Goal: Book appointment/travel/reservation: Book appointment/travel/reservation

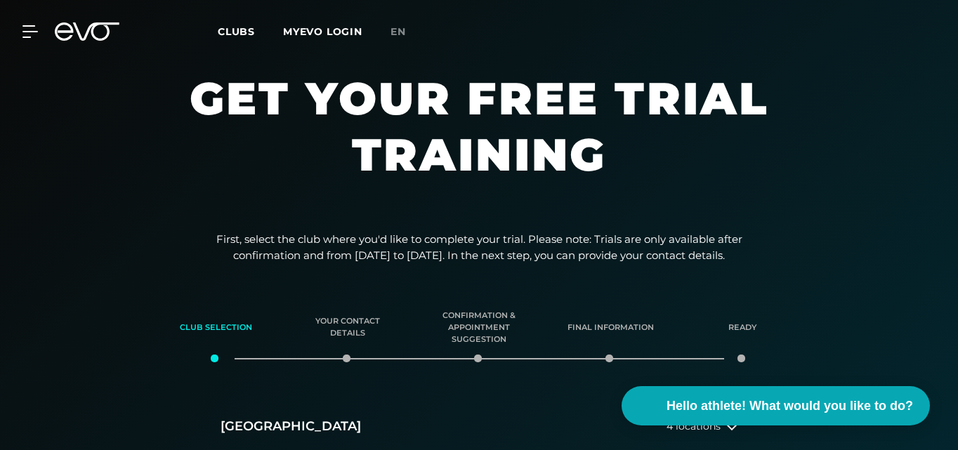
drag, startPoint x: 931, startPoint y: 80, endPoint x: 936, endPoint y: 75, distance: 7.5
click at [935, 76] on section "Get your free trial training" at bounding box center [479, 140] width 958 height 140
click at [952, 51] on div "MyEVO Login About EVO Memberships Trial training DAY PASS EVO Studios Dusseldor…" at bounding box center [479, 31] width 958 height 63
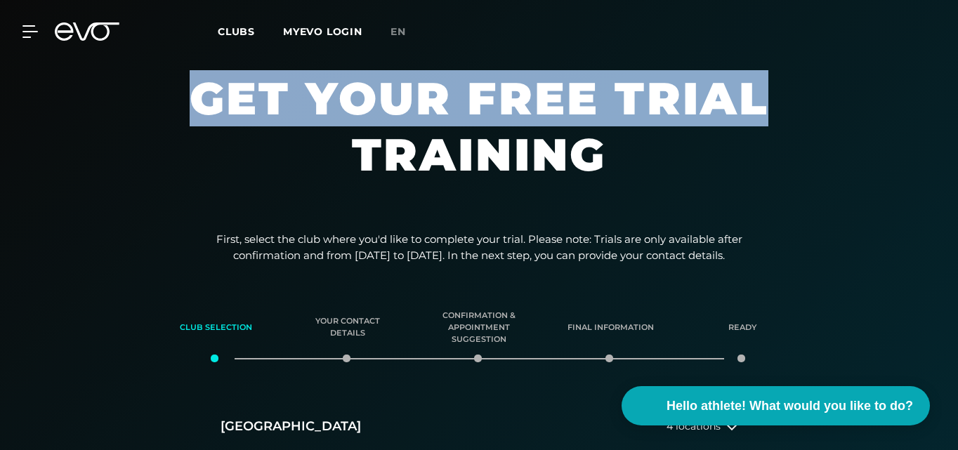
drag, startPoint x: 955, startPoint y: 49, endPoint x: 959, endPoint y: 95, distance: 45.8
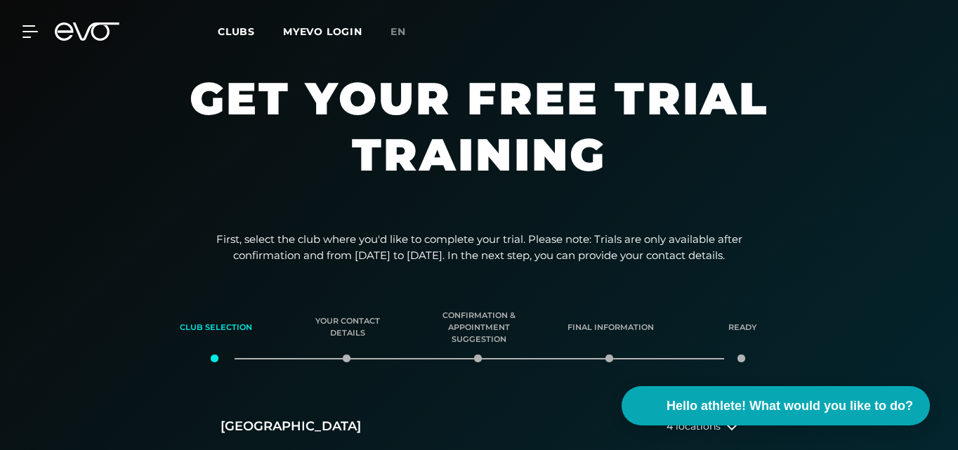
click at [738, 282] on div "First, select the club where you'd like to complete your trial. Please note: Tr…" at bounding box center [479, 458] width 958 height 452
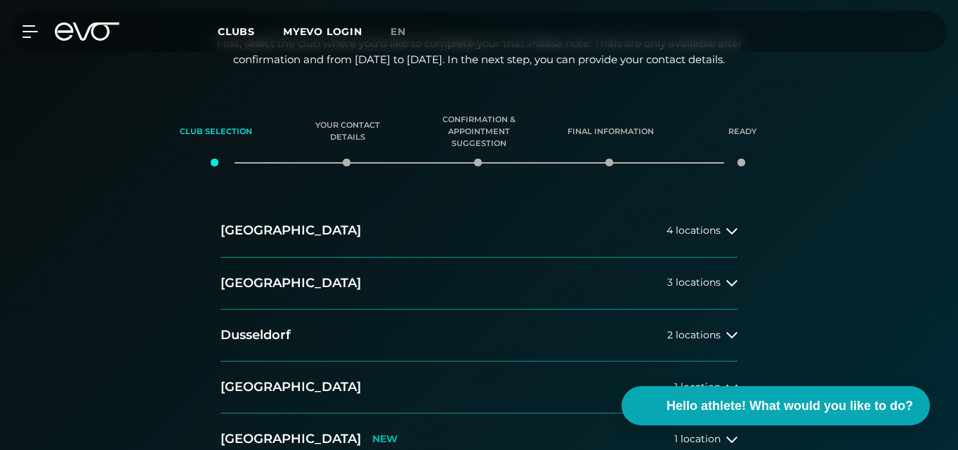
scroll to position [265, 0]
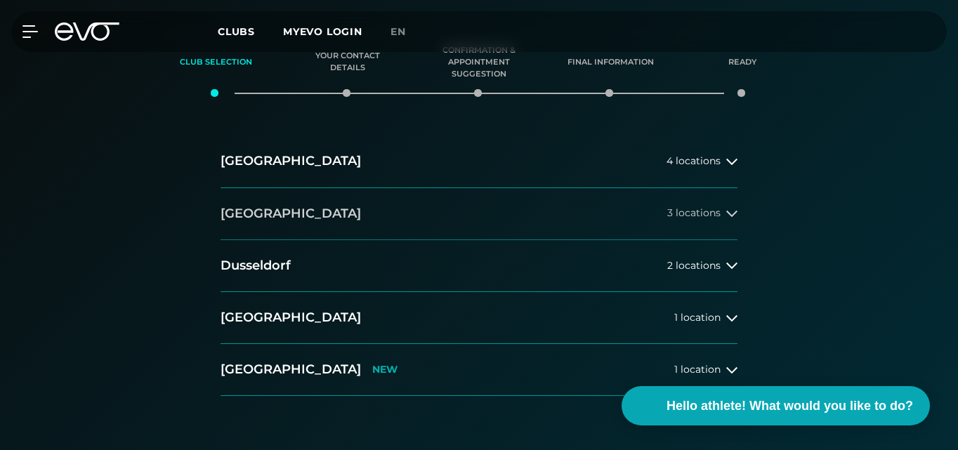
click at [728, 240] on button "Berlin 3 locations" at bounding box center [479, 214] width 517 height 52
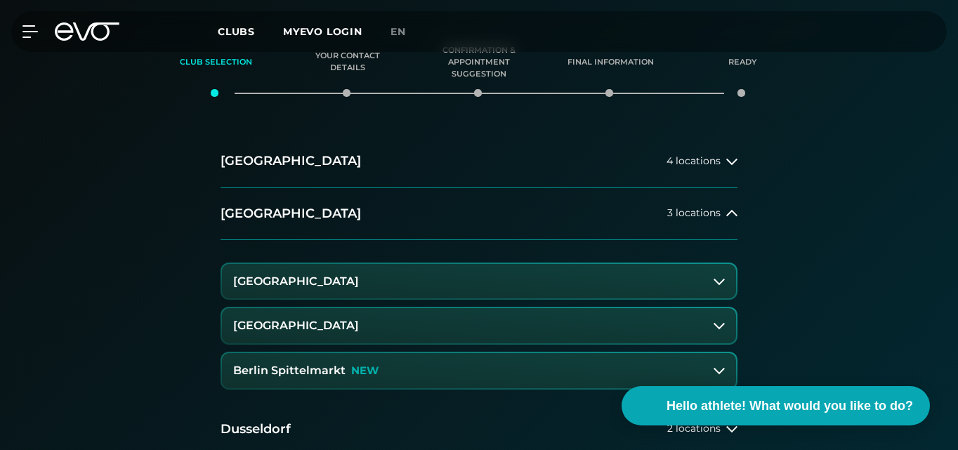
click at [957, 79] on div "Club selection Your contact details Confirmation & appointment suggestion Final…" at bounding box center [479, 54] width 958 height 49
drag, startPoint x: 957, startPoint y: 93, endPoint x: 959, endPoint y: 106, distance: 13.4
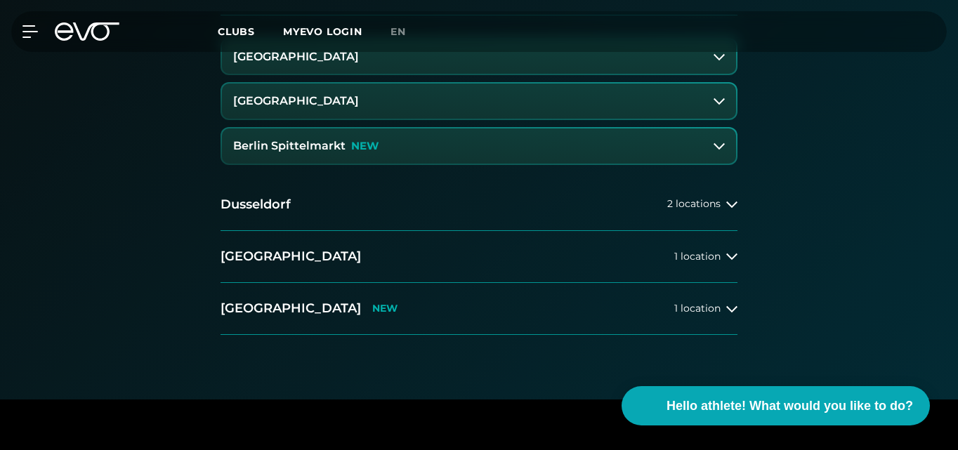
scroll to position [520, 0]
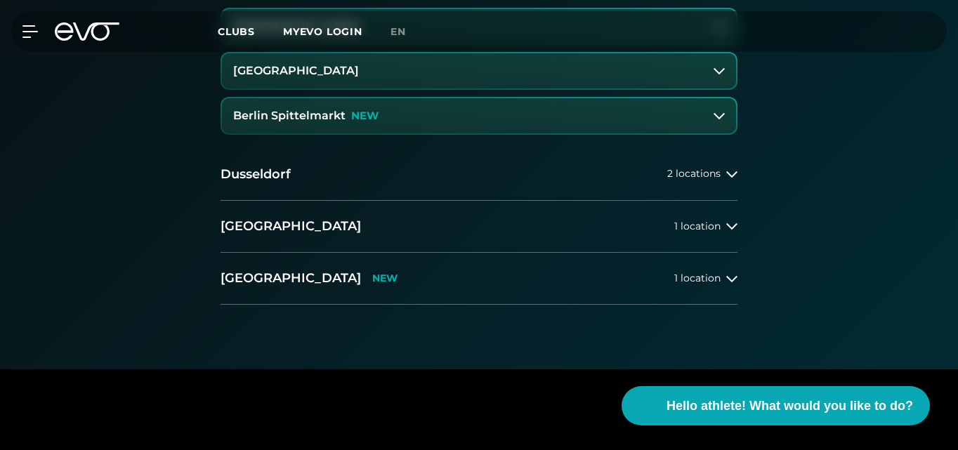
click at [711, 88] on button "Berlin Rosenthaler Platz" at bounding box center [479, 70] width 514 height 35
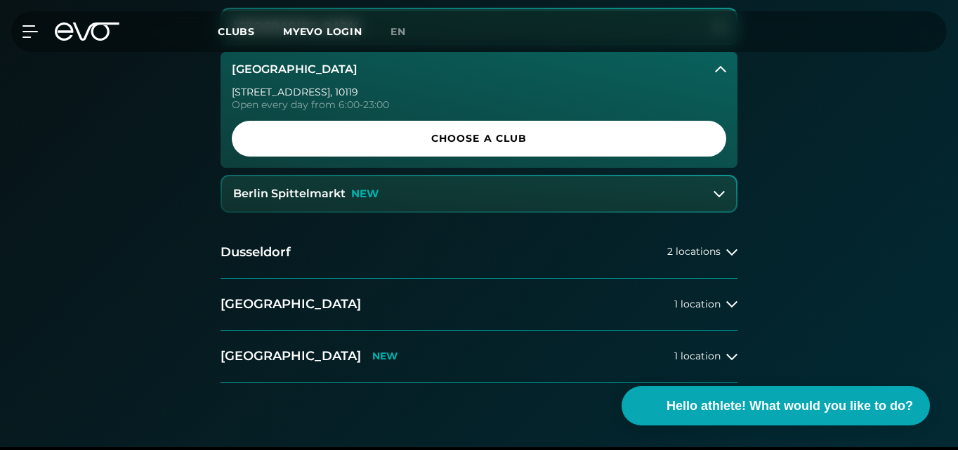
click at [722, 211] on button "Berlin Spittelmarkt NEW" at bounding box center [479, 193] width 514 height 35
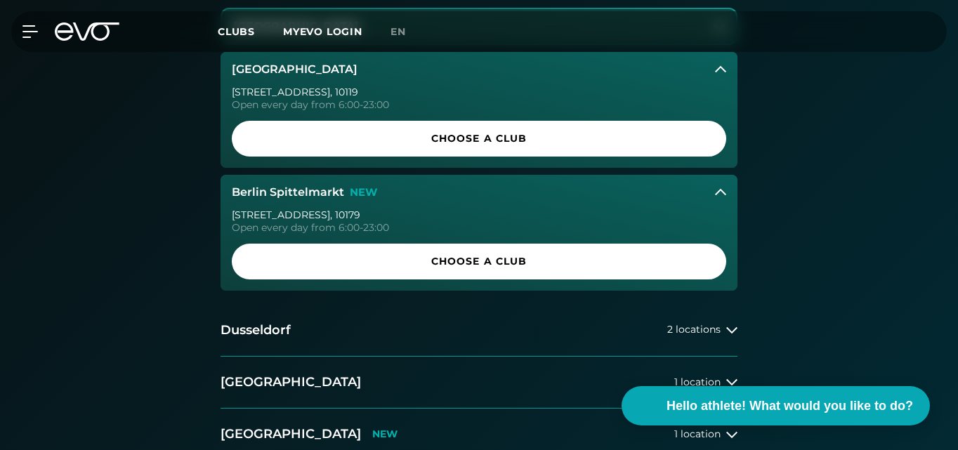
click at [703, 44] on button "[GEOGRAPHIC_DATA]" at bounding box center [479, 26] width 514 height 35
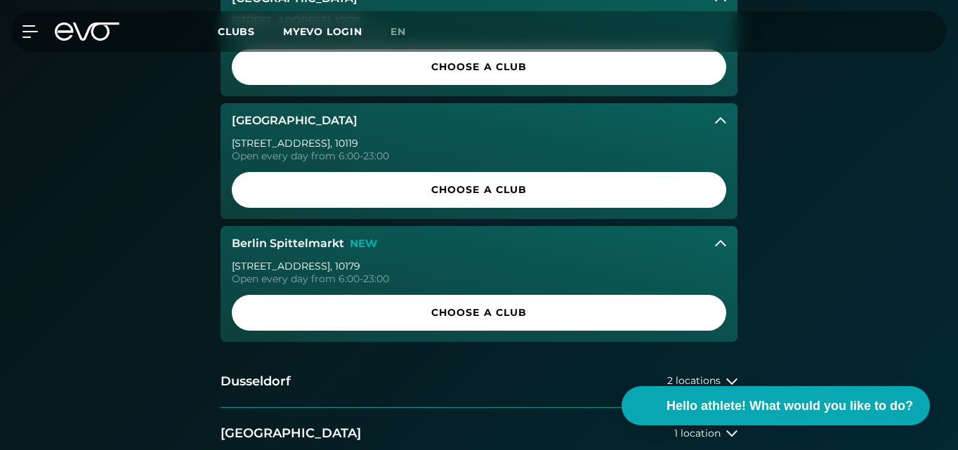
scroll to position [531, 0]
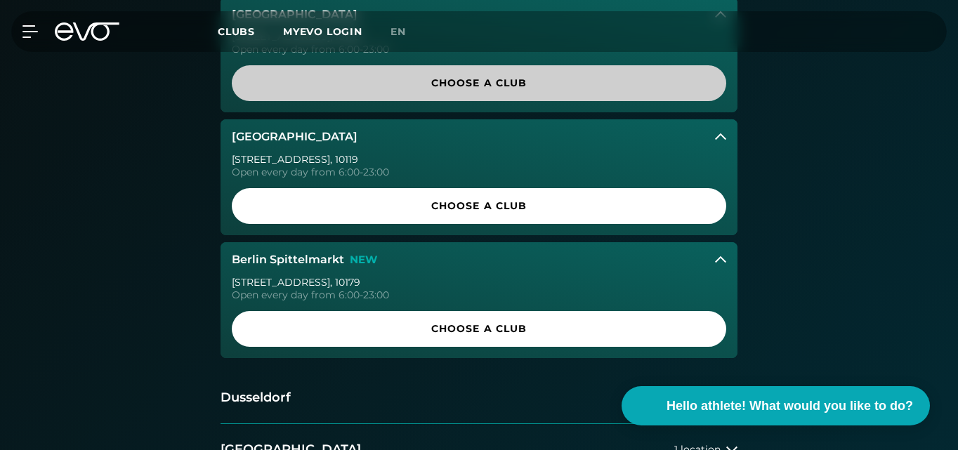
click at [440, 89] on font "Choose a club" at bounding box center [479, 83] width 96 height 13
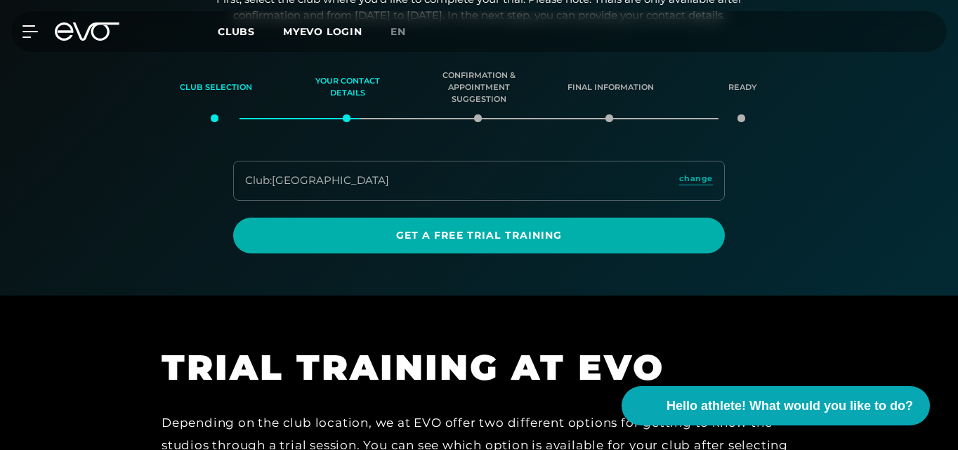
scroll to position [232, 0]
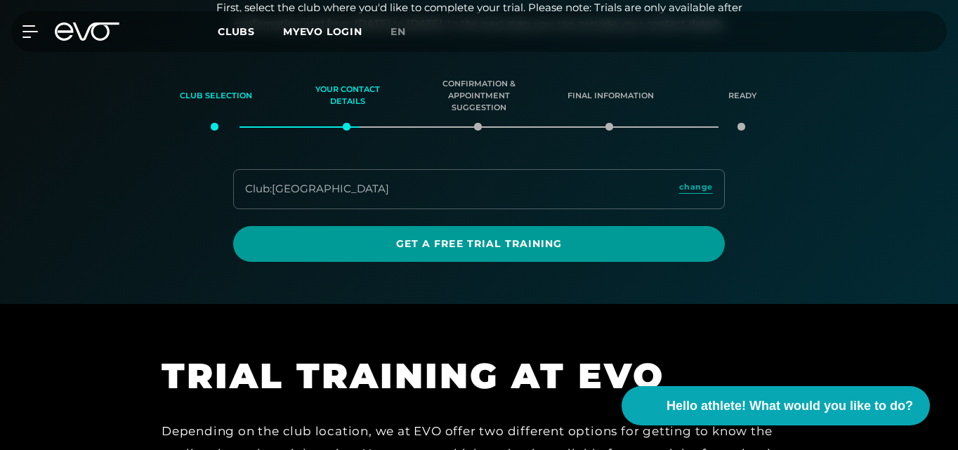
click at [547, 250] on font "Get a free trial training" at bounding box center [479, 243] width 166 height 13
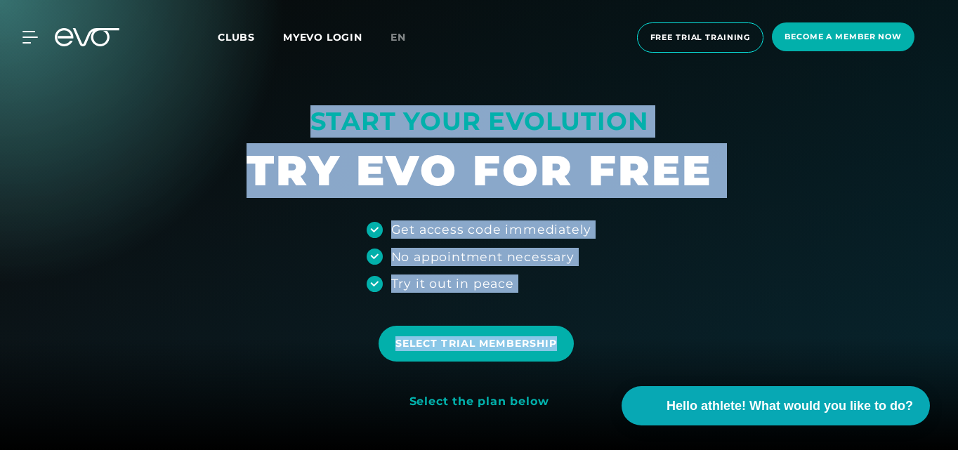
drag, startPoint x: 957, startPoint y: 56, endPoint x: 959, endPoint y: 73, distance: 17.0
click at [851, 120] on div at bounding box center [479, 225] width 958 height 450
drag, startPoint x: 957, startPoint y: 48, endPoint x: 959, endPoint y: 72, distance: 23.3
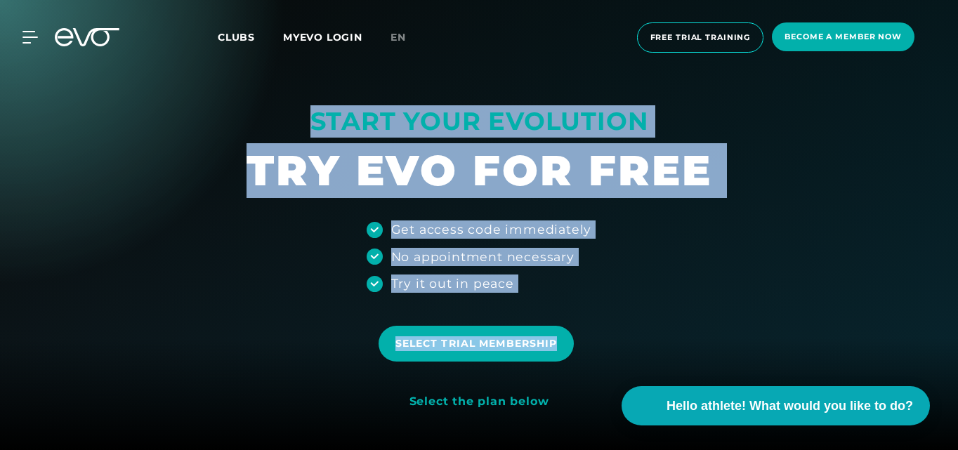
click at [946, 40] on div "MyEVO Login About EVO Memberships Trial training DAY PASS EVO Studios Dusseldor…" at bounding box center [479, 37] width 952 height 53
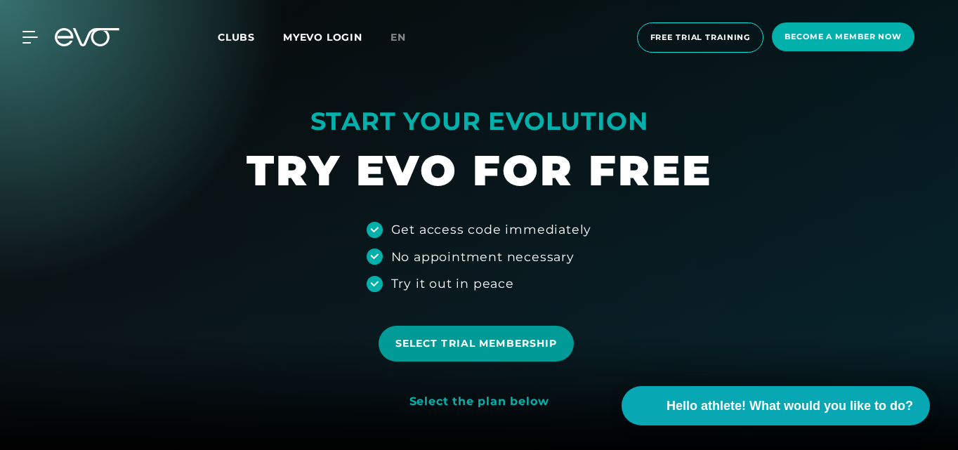
click at [525, 341] on font "Select trial membership" at bounding box center [476, 343] width 162 height 13
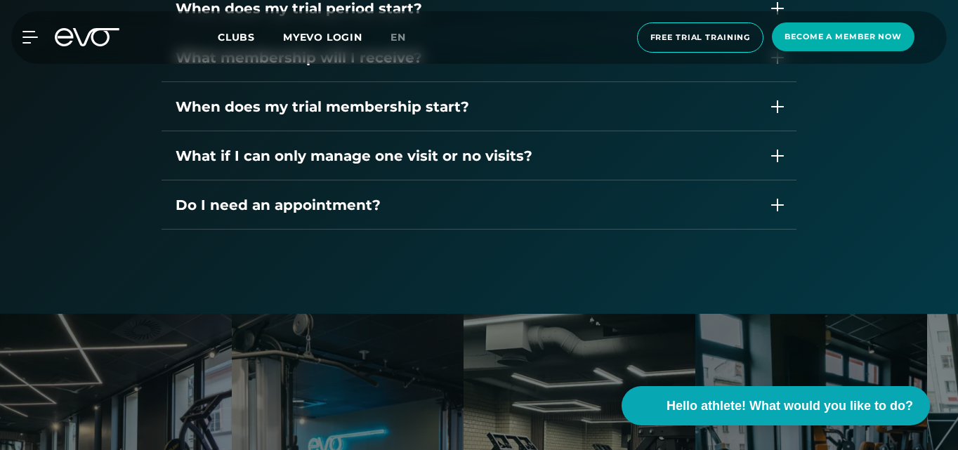
scroll to position [2146, 0]
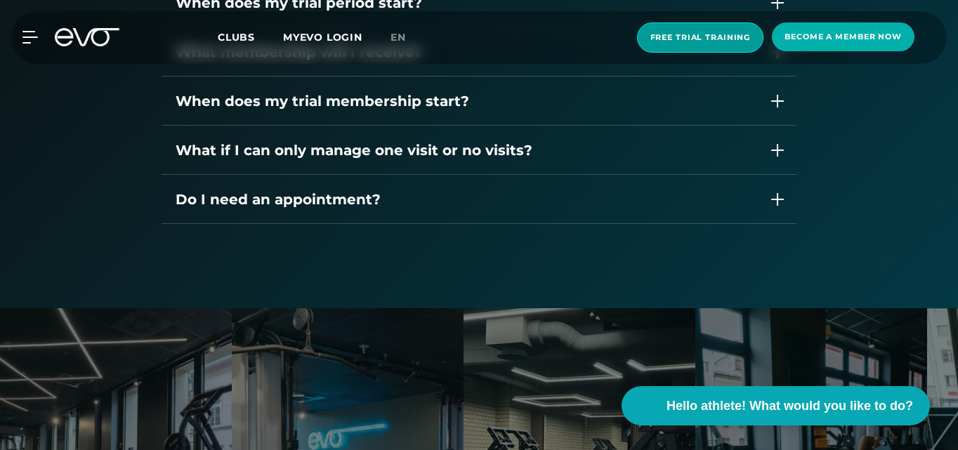
click at [676, 33] on font "Free trial training" at bounding box center [700, 37] width 100 height 10
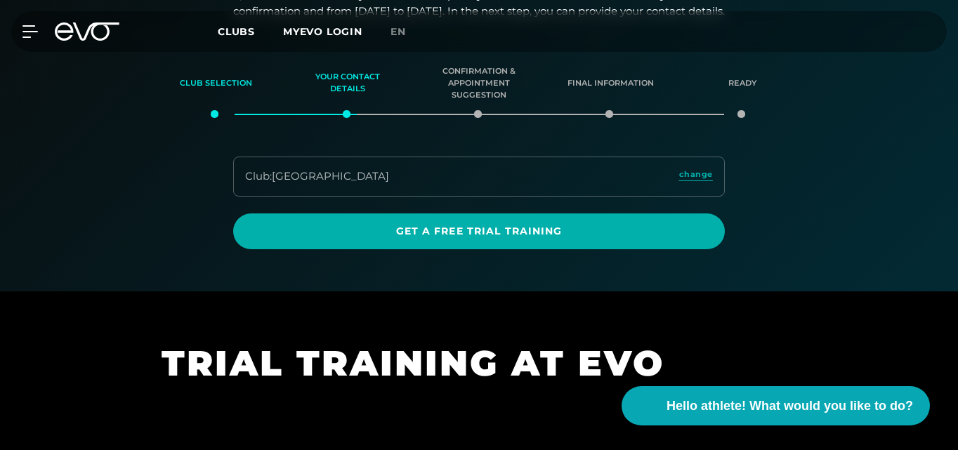
scroll to position [245, 0]
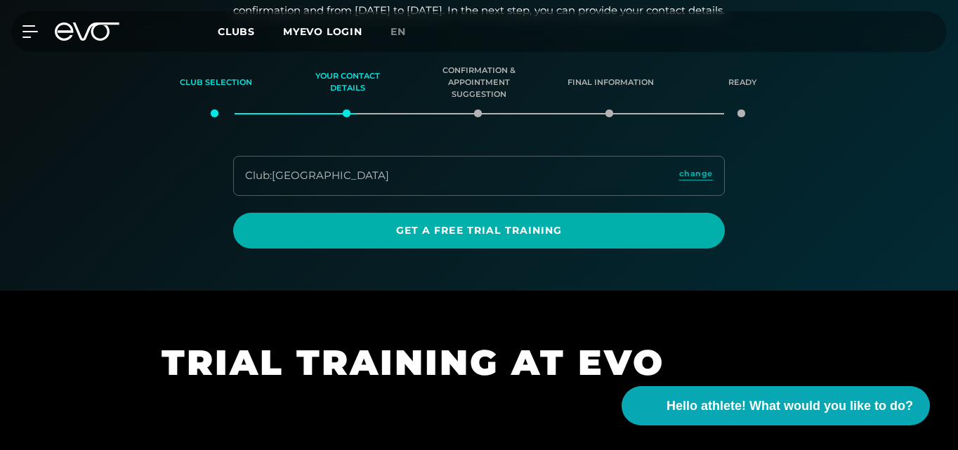
click at [506, 196] on div "Club : Berlin Alexanderplatz change" at bounding box center [479, 176] width 492 height 40
click at [483, 100] on font "Confirmation & appointment suggestion" at bounding box center [479, 82] width 96 height 35
click at [339, 93] on font "Your contact details" at bounding box center [347, 82] width 65 height 22
click at [324, 182] on font "[GEOGRAPHIC_DATA]" at bounding box center [330, 175] width 117 height 13
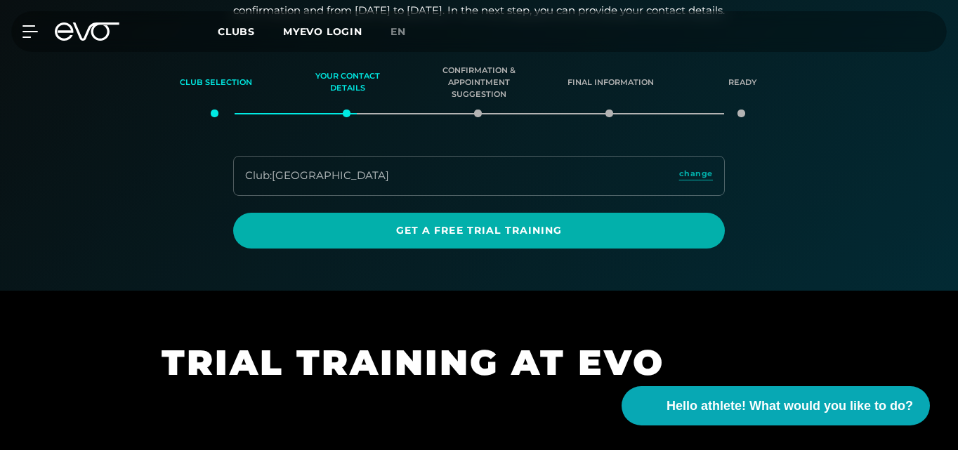
click at [324, 182] on font "[GEOGRAPHIC_DATA]" at bounding box center [330, 175] width 117 height 13
drag, startPoint x: 957, startPoint y: 84, endPoint x: 959, endPoint y: 114, distance: 30.3
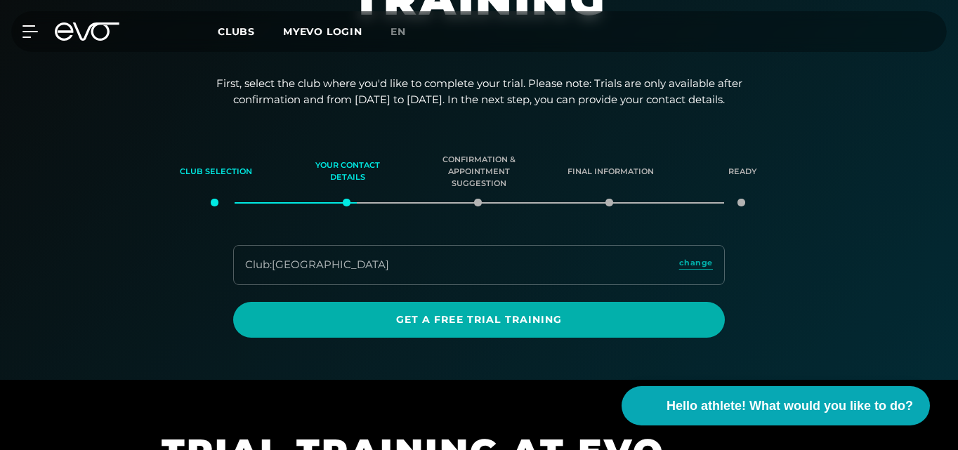
scroll to position [139, 0]
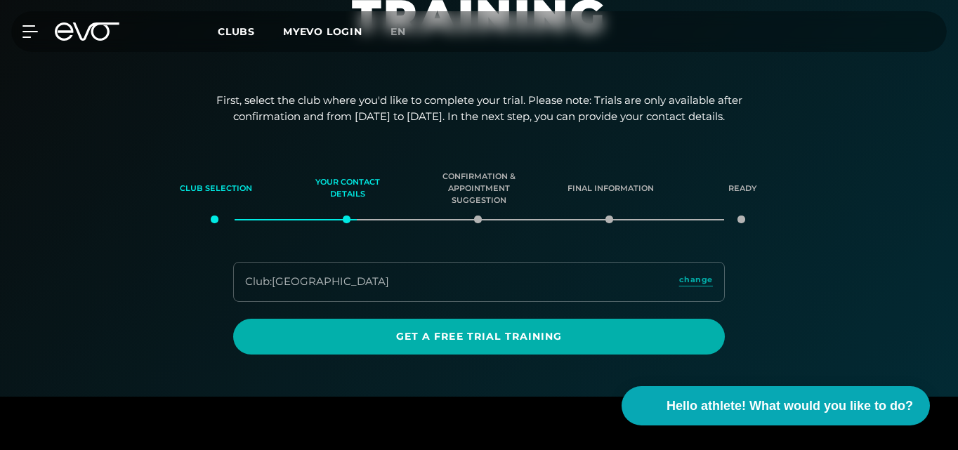
click at [543, 302] on div "Club : Berlin Alexanderplatz change" at bounding box center [479, 282] width 492 height 40
click at [467, 302] on div "Club : Berlin Alexanderplatz change" at bounding box center [479, 282] width 492 height 40
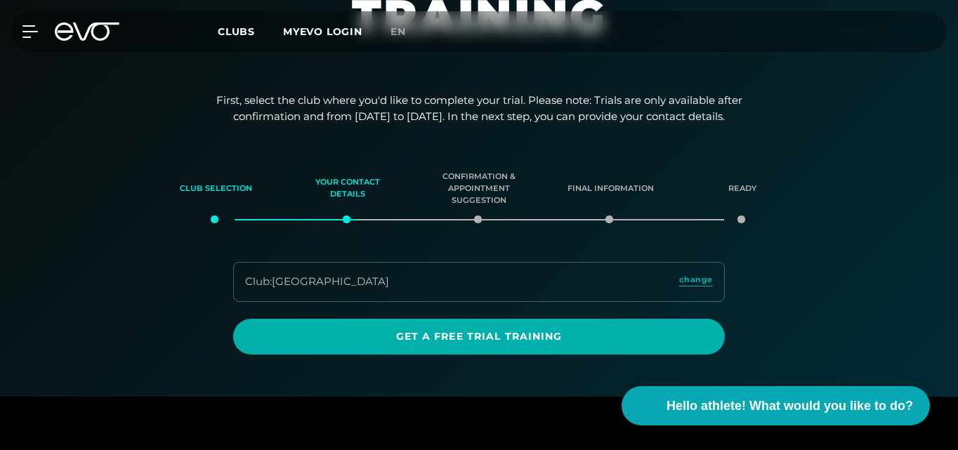
click at [482, 206] on font "Confirmation & appointment suggestion" at bounding box center [479, 188] width 96 height 35
click at [757, 327] on div "Club : Berlin Alexanderplatz change Get a free trial training" at bounding box center [479, 308] width 958 height 93
click at [490, 205] on font "Confirmation & appointment suggestion" at bounding box center [478, 188] width 73 height 34
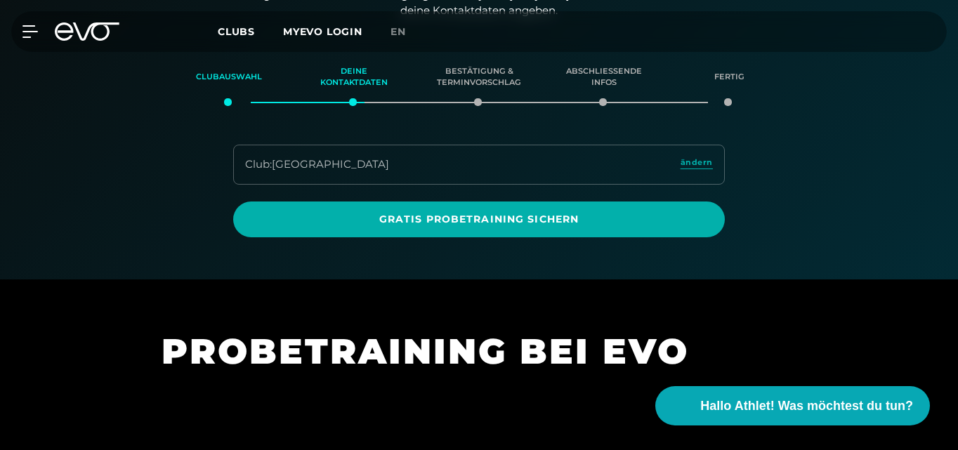
click at [345, 173] on div "Club : [GEOGRAPHIC_DATA]" at bounding box center [317, 165] width 144 height 16
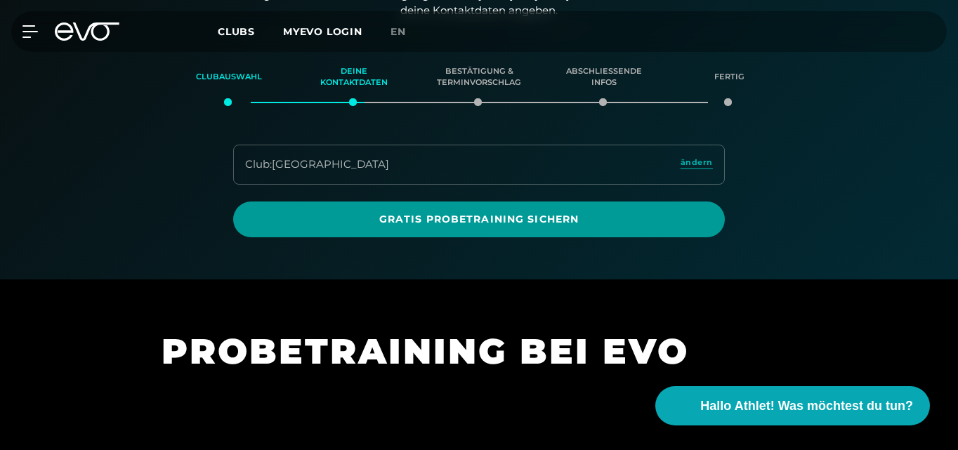
click at [440, 227] on span "Gratis Probetraining sichern" at bounding box center [479, 219] width 458 height 15
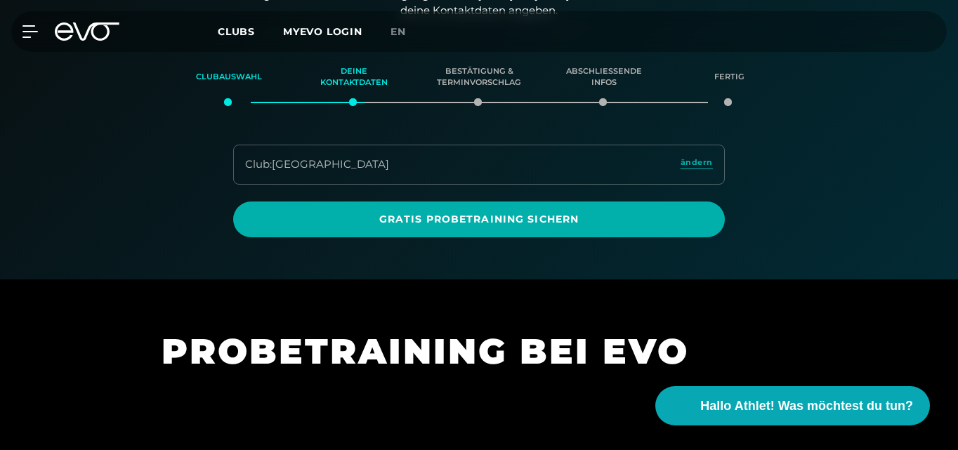
scroll to position [441, 0]
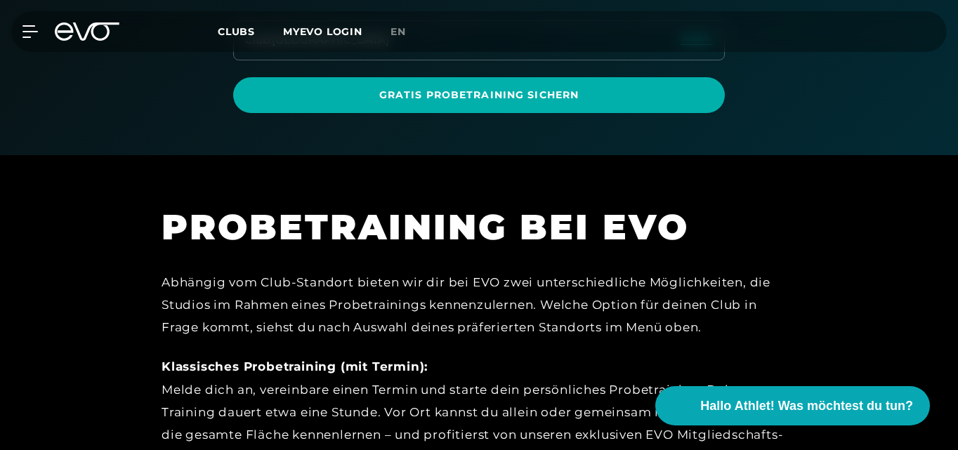
drag, startPoint x: 955, startPoint y: 91, endPoint x: 959, endPoint y: 58, distance: 33.2
click at [406, 31] on span "en" at bounding box center [398, 31] width 15 height 13
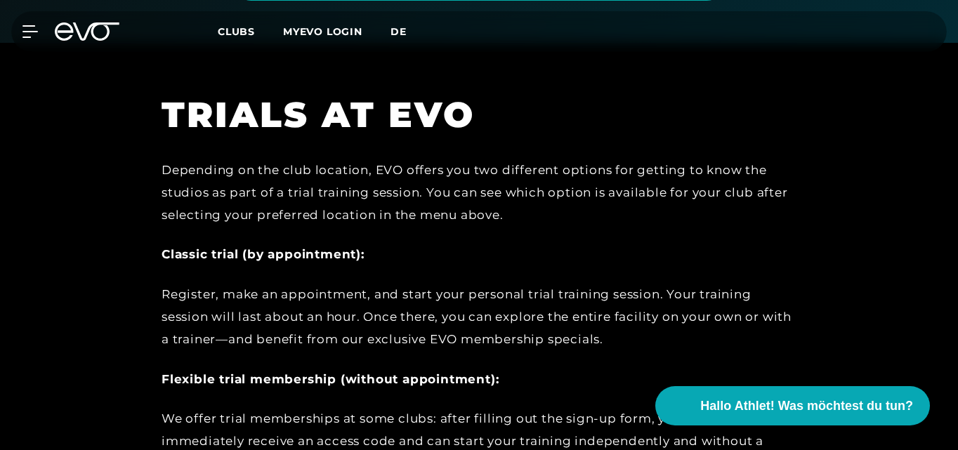
click at [407, 25] on span "de" at bounding box center [399, 31] width 16 height 13
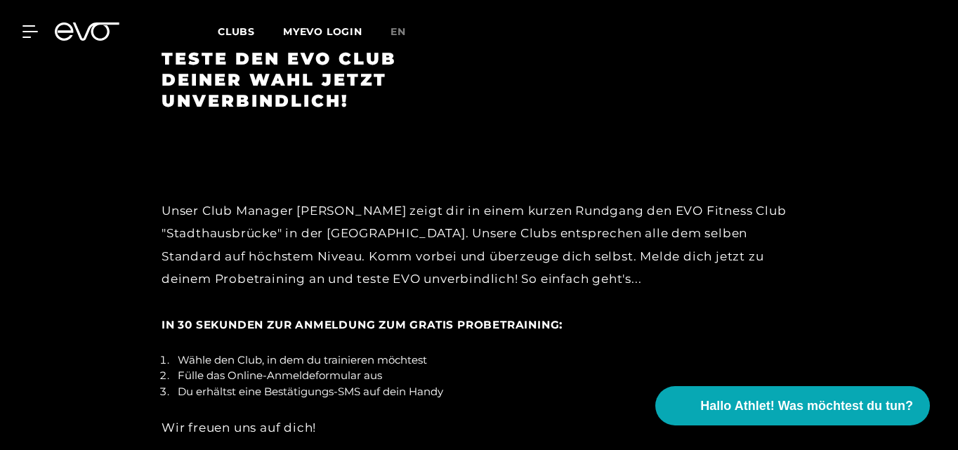
scroll to position [2123, 0]
